Goal: Information Seeking & Learning: Learn about a topic

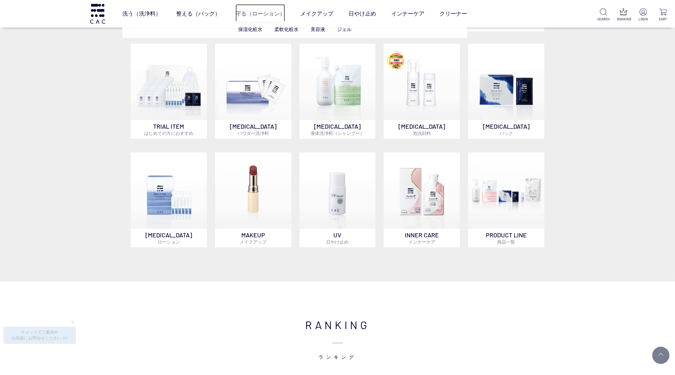
click at [259, 14] on link "守る（ローション）" at bounding box center [260, 13] width 50 height 19
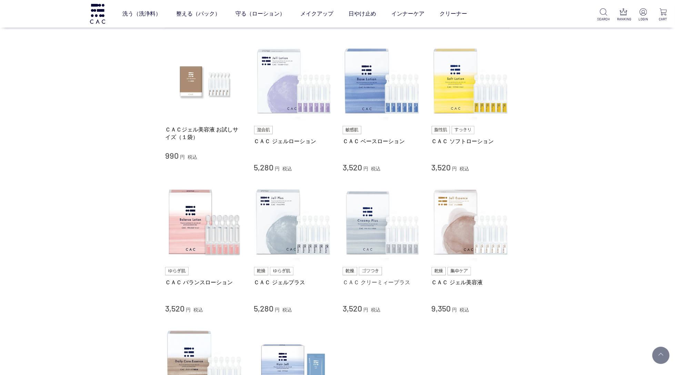
scroll to position [203, 0]
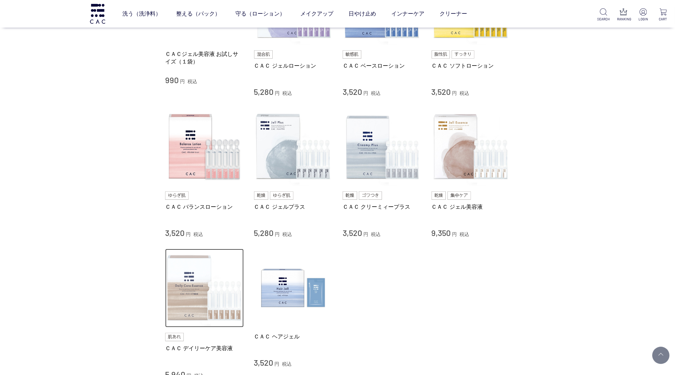
click at [200, 304] on img at bounding box center [204, 287] width 79 height 79
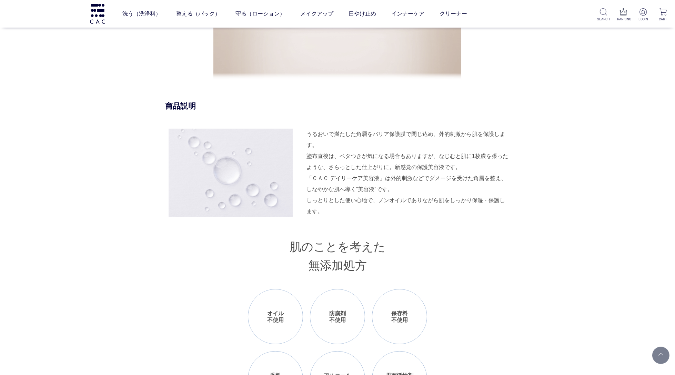
scroll to position [611, 0]
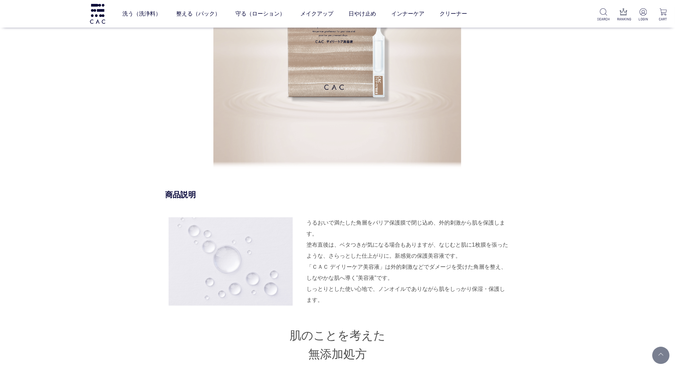
scroll to position [524, 0]
click at [398, 222] on div "うるおいで満たした角層をバリア保護膜で閉じ込め、外的刺激から肌を保護します。 塗布直後は、ベタつきが気になる場合もありますが、なじむと肌に1枚膜を張ったような…" at bounding box center [407, 239] width 203 height 44
click at [443, 267] on div "「ＣＡＣ デイリーケア美容液」は外的刺激などでダメージを受けた角層を整え、しなやかな肌へ導く”美容液”です。 しっとりとした使い心地で、ノンオイルでありながら…" at bounding box center [407, 283] width 203 height 44
drag, startPoint x: 430, startPoint y: 266, endPoint x: 499, endPoint y: 265, distance: 68.9
click at [499, 265] on div "「ＣＡＣ デイリーケア美容液」は外的刺激などでダメージを受けた角層を整え、しなやかな肌へ導く”美容液”です。 しっとりとした使い心地で、ノンオイルでありながら…" at bounding box center [407, 283] width 203 height 44
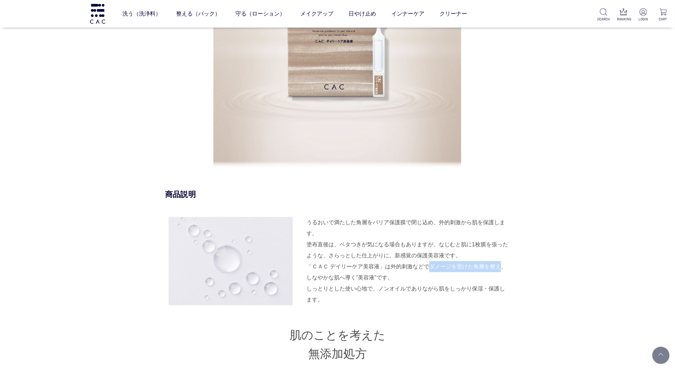
copy div "ダメージを受けた角層を整え"
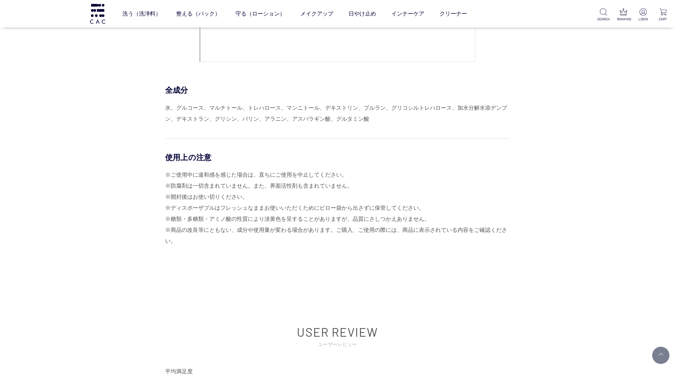
scroll to position [3028, 0]
drag, startPoint x: 209, startPoint y: 108, endPoint x: 241, endPoint y: 107, distance: 32.4
click at [243, 108] on div "水、グルコース、マルチトール、トレハロース、マンニトール、デキストリン、プルラン、グリコシルトレハロース、加水分解水添デンプン、デキストラン、グリシン、バリン…" at bounding box center [337, 114] width 345 height 22
copy div "マルチトール"
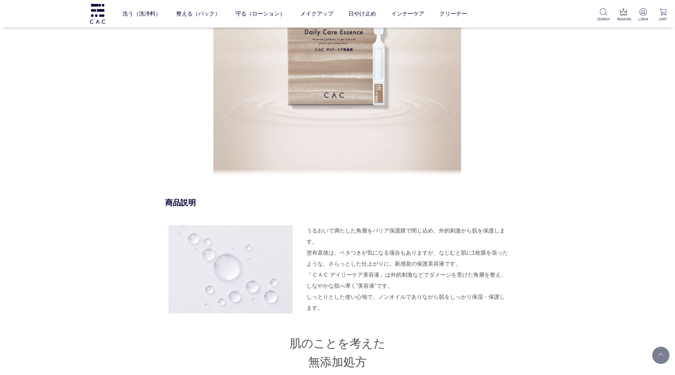
scroll to position [517, 0]
